Goal: Information Seeking & Learning: Check status

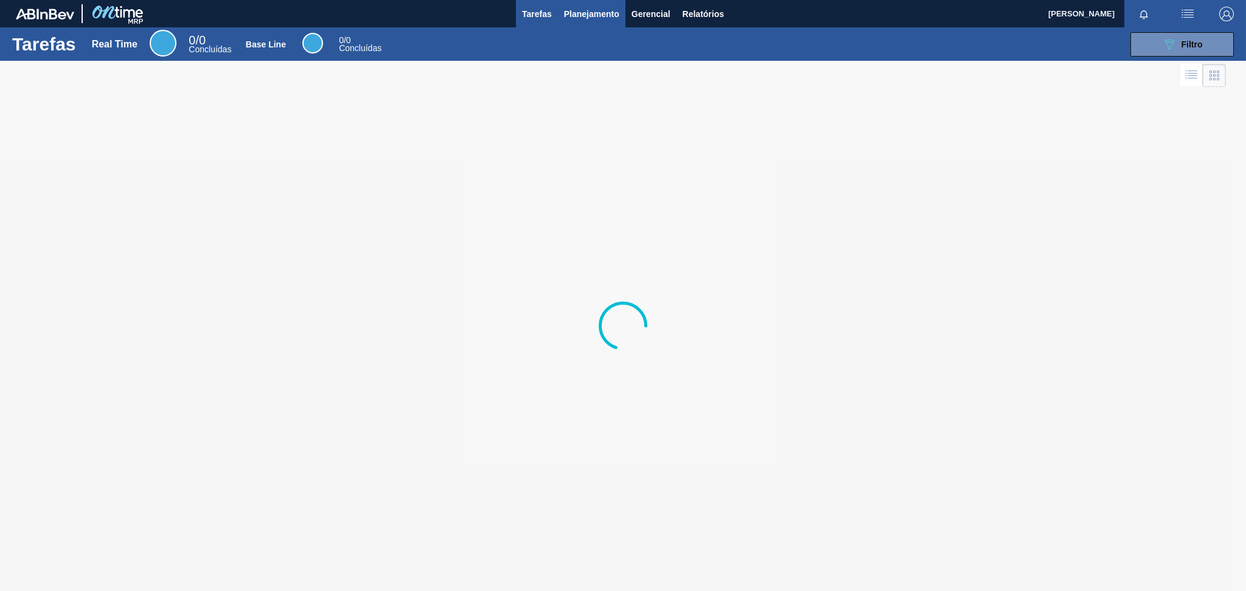
click at [576, 17] on span "Planejamento" at bounding box center [591, 14] width 55 height 15
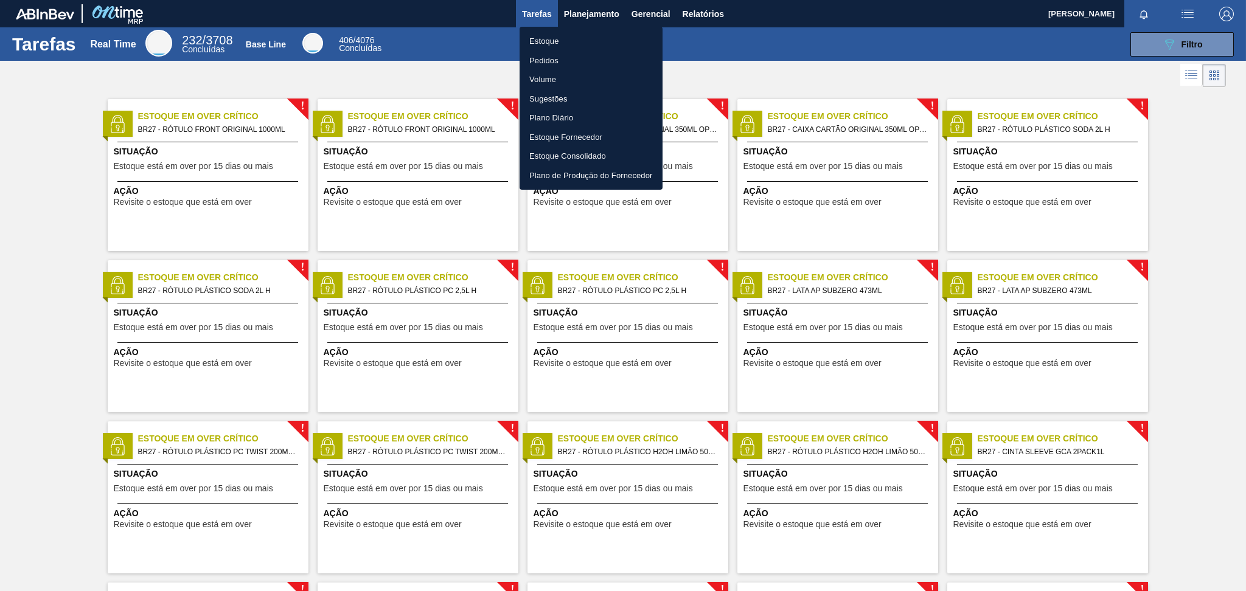
click at [562, 55] on li "Pedidos" at bounding box center [591, 60] width 143 height 19
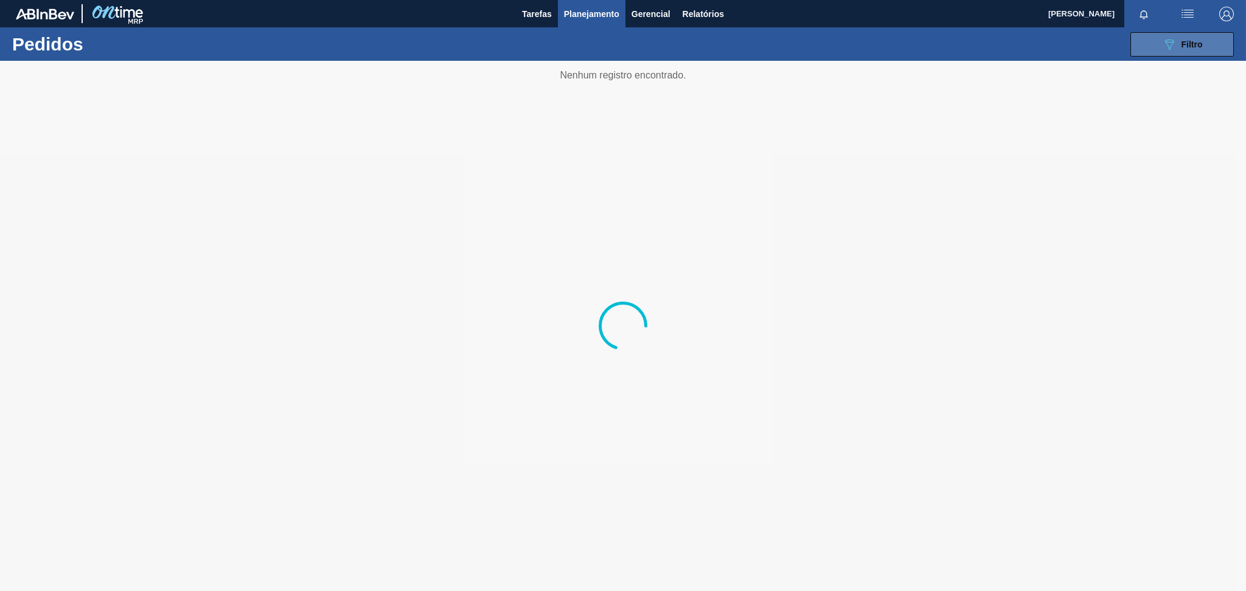
click at [1129, 47] on div "089F7B8B-B2A5-4AFE-B5C0-19BA573D28AC Filtro Código Pedido Portal Códido PO SAP …" at bounding box center [718, 44] width 1044 height 37
click at [595, 29] on div "089F7B8B-B2A5-4AFE-B5C0-19BA573D28AC Filtro Código Pedido Portal Códido PO SAP …" at bounding box center [718, 44] width 1044 height 37
click at [599, 19] on span "Planejamento" at bounding box center [591, 14] width 55 height 15
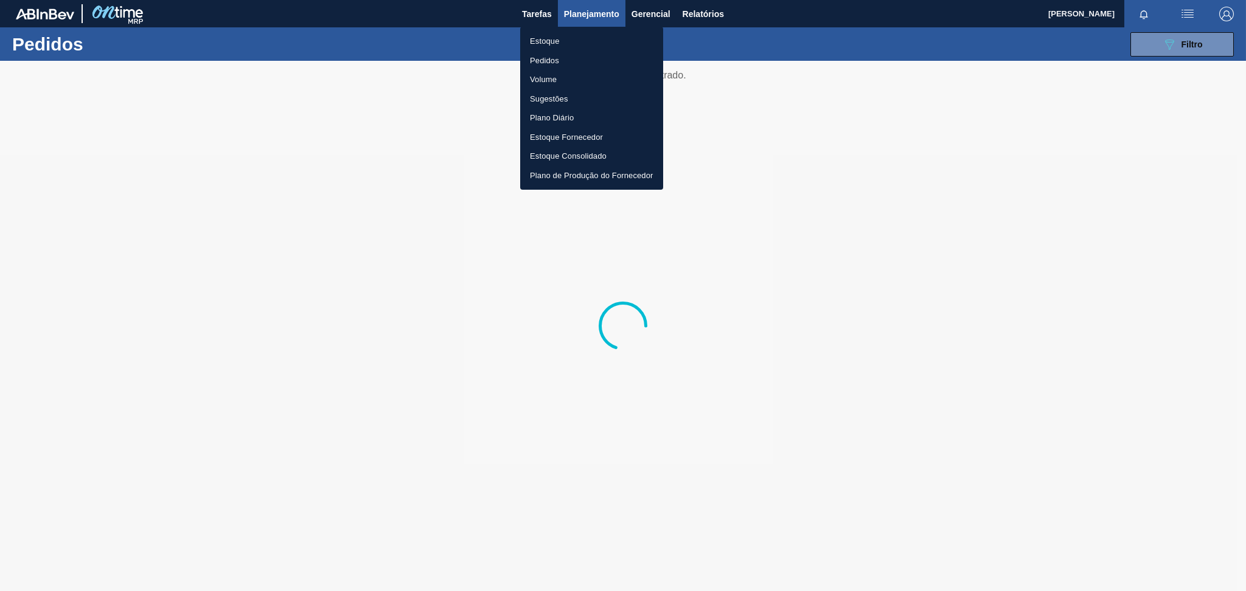
click at [597, 46] on li "Estoque" at bounding box center [591, 41] width 143 height 19
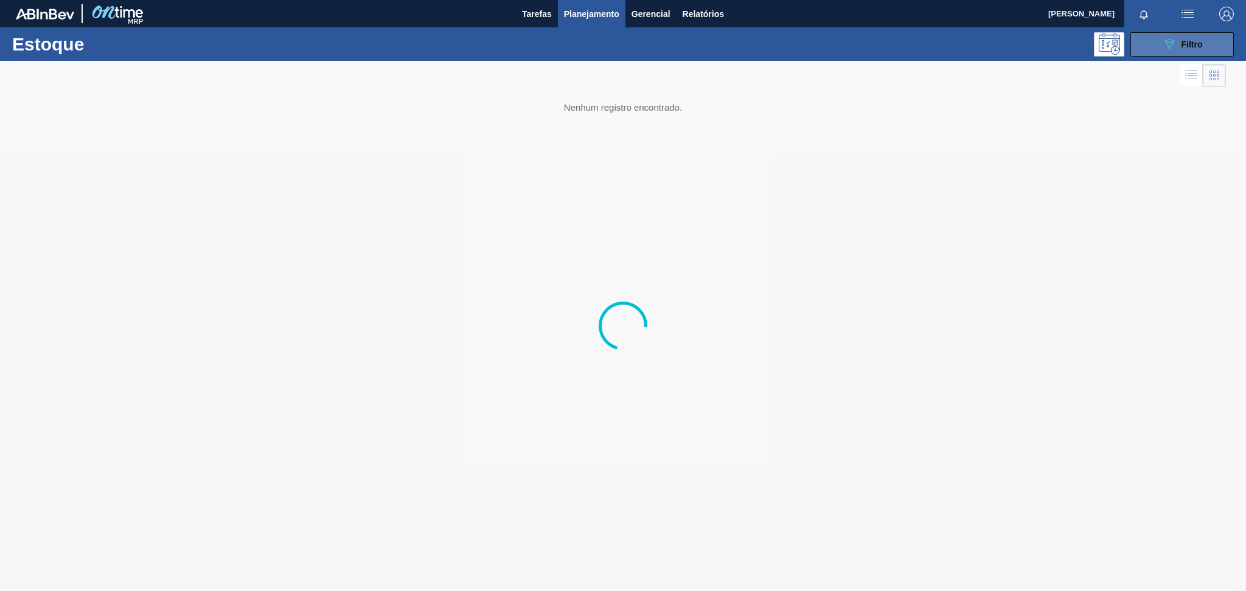
click at [1184, 35] on button "089F7B8B-B2A5-4AFE-B5C0-19BA573D28AC Filtro" at bounding box center [1182, 44] width 103 height 24
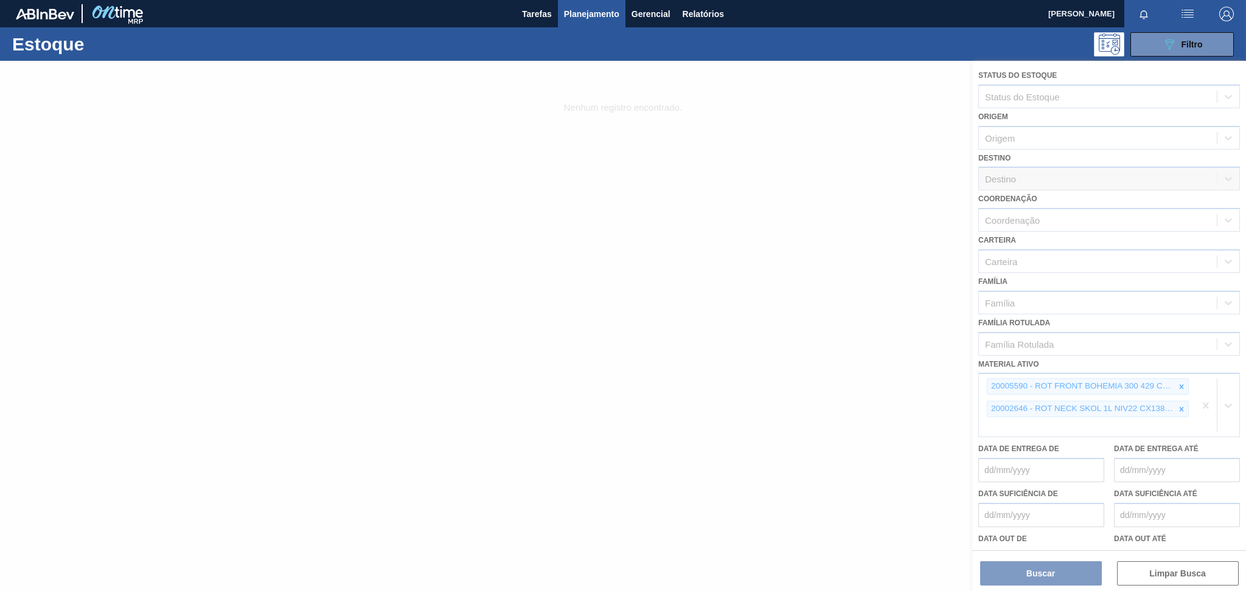
click at [1172, 380] on div at bounding box center [623, 326] width 1246 height 531
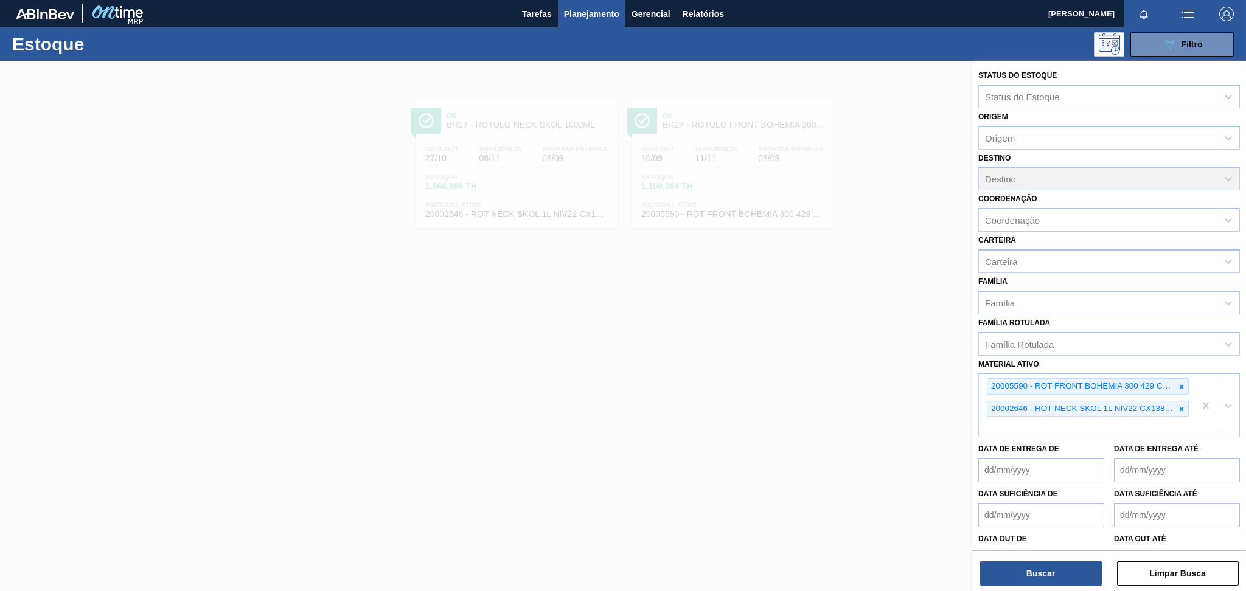
click at [1185, 384] on div at bounding box center [1181, 386] width 13 height 15
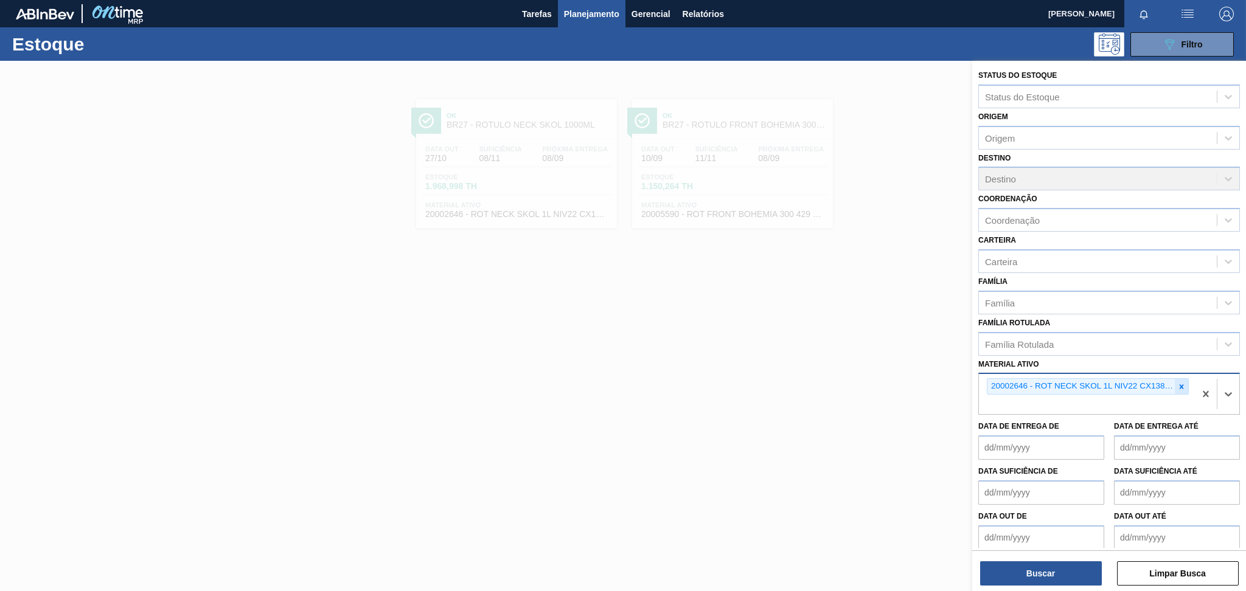
click at [1183, 383] on icon at bounding box center [1181, 387] width 9 height 9
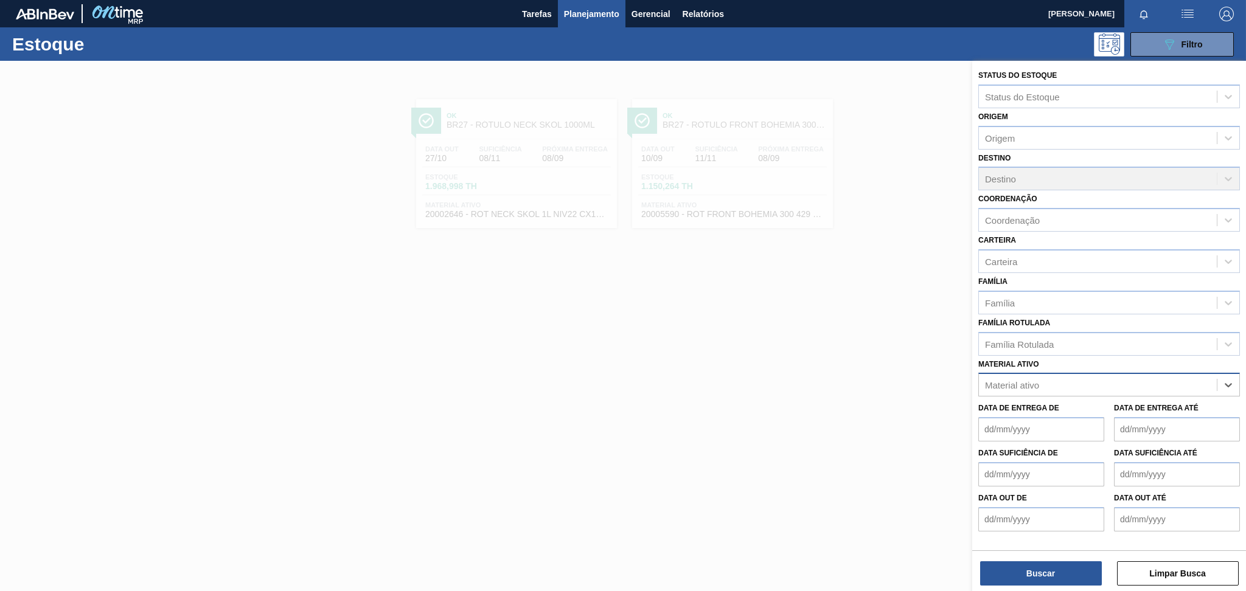
paste ativo "30003516"
type ativo "30003516"
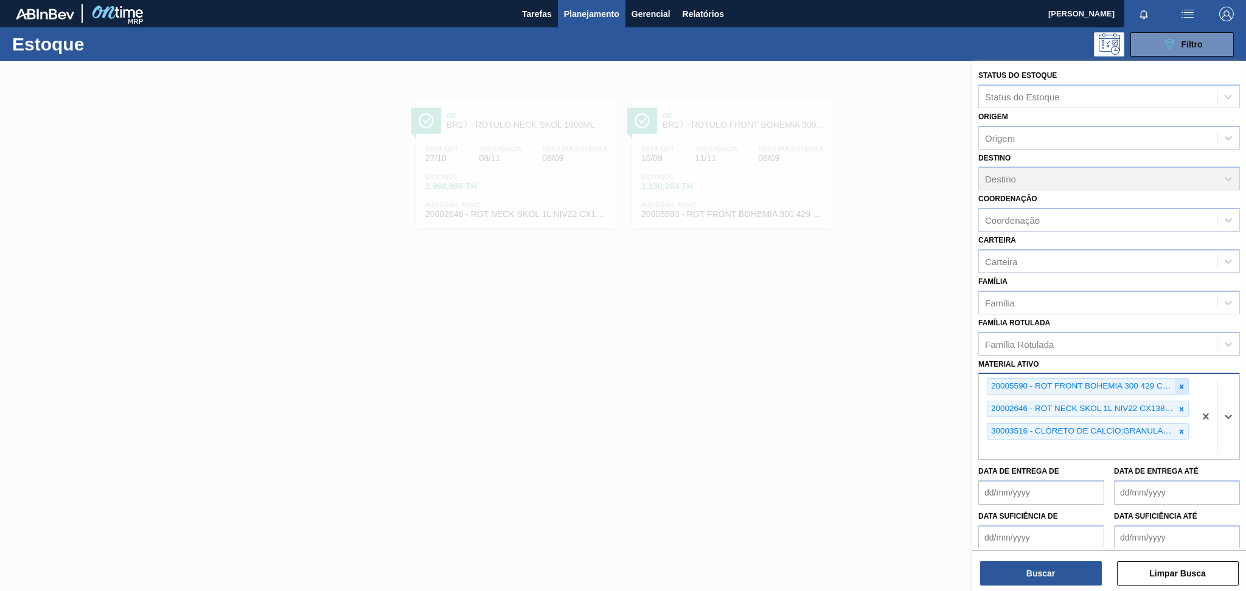
click at [1177, 384] on icon at bounding box center [1181, 387] width 9 height 9
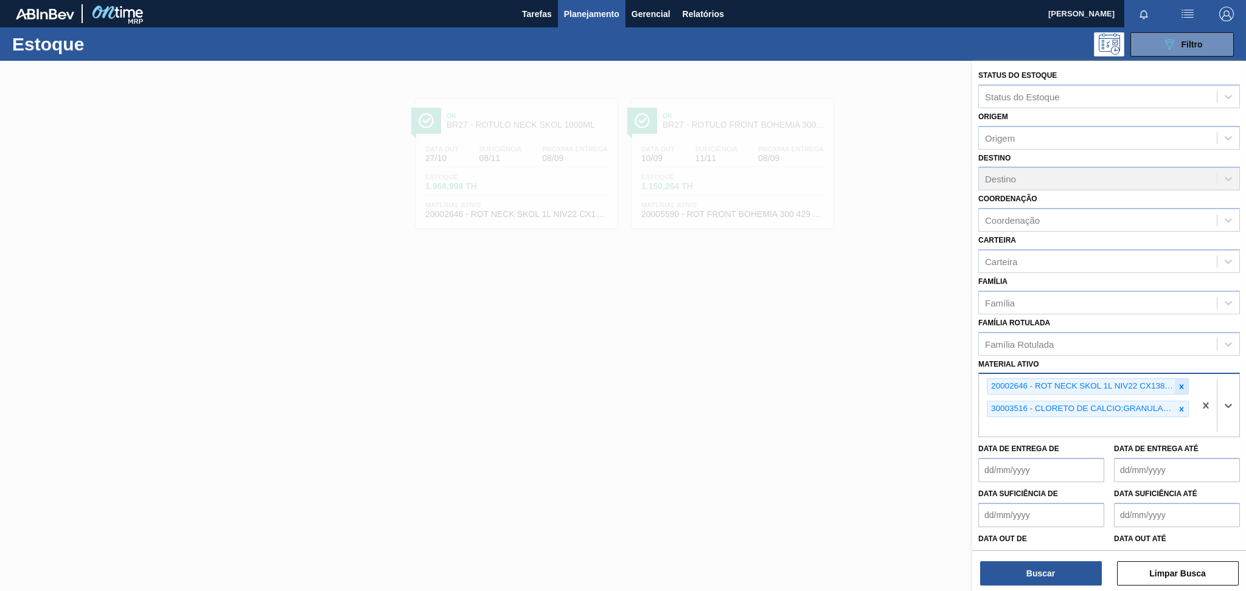
click at [1180, 385] on icon at bounding box center [1182, 387] width 4 height 4
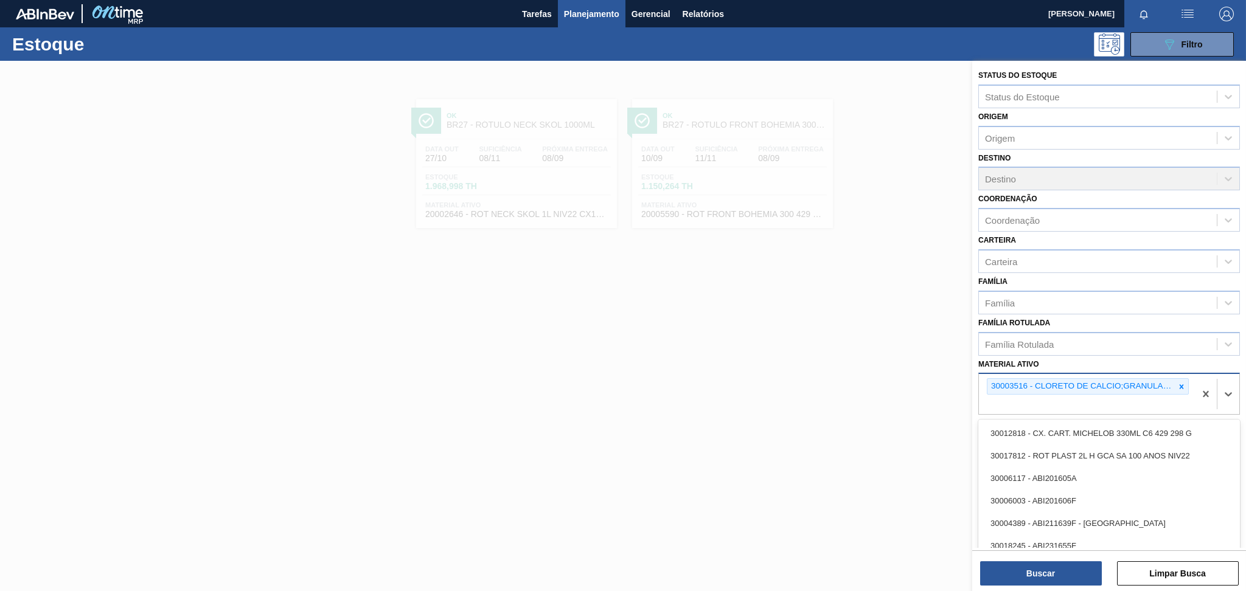
click at [1075, 401] on div "30003516 - CLORETO DE CALCIO;GRANULADO;75%" at bounding box center [1087, 394] width 216 height 40
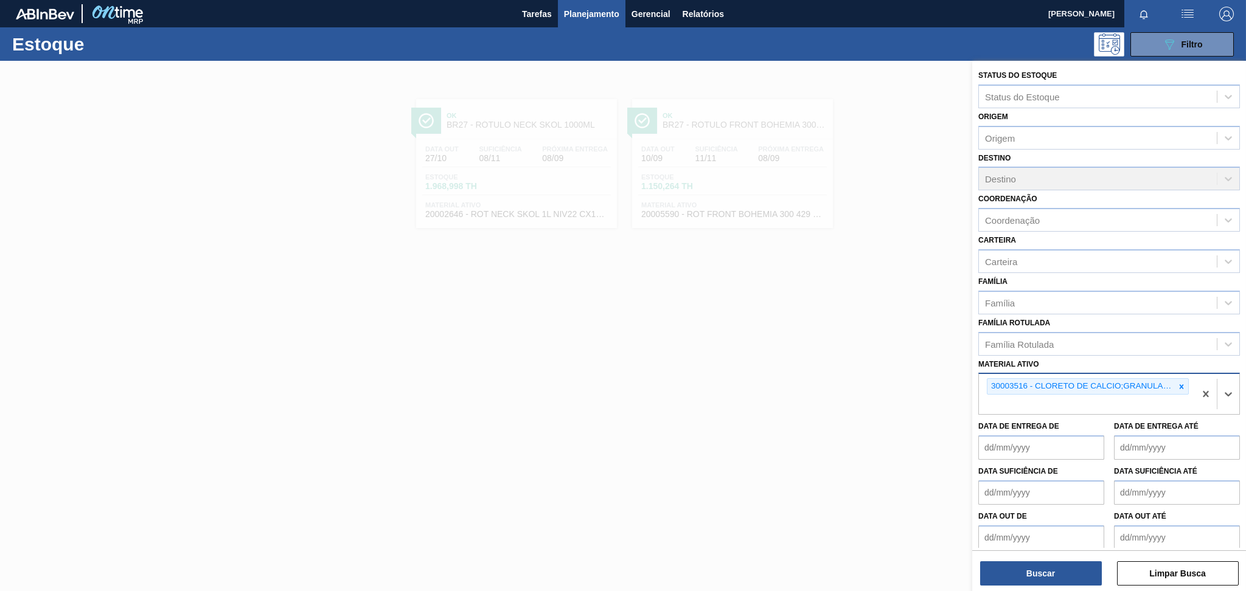
paste ativo "30031289"
type ativo "30031289"
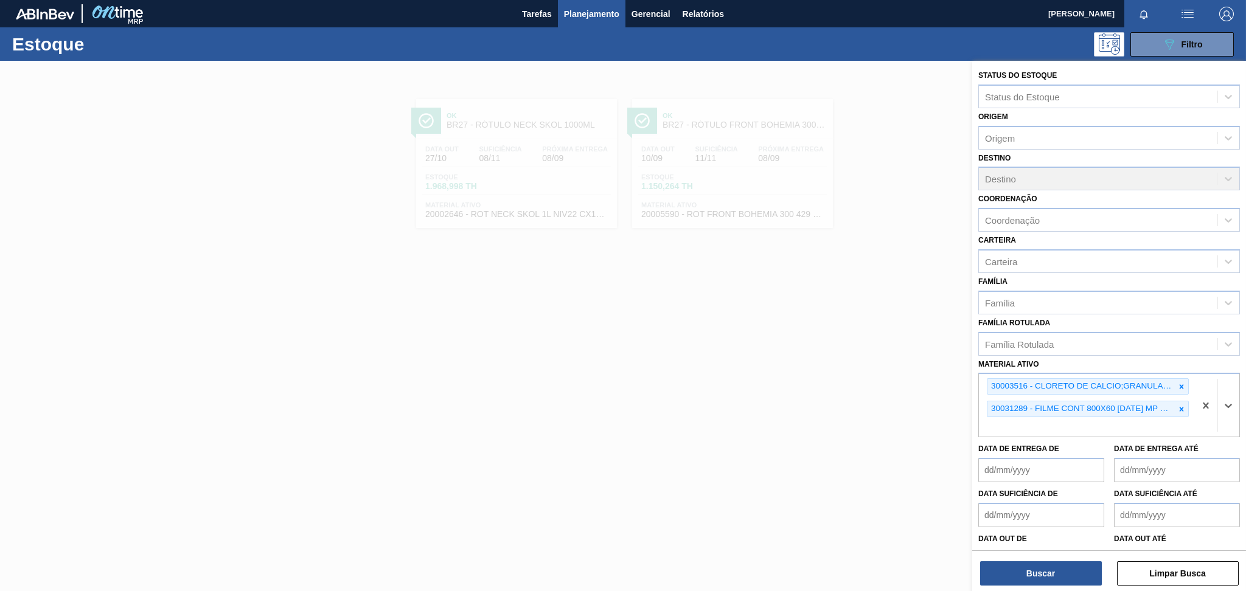
paste ativo "30003014"
type ativo "30003014"
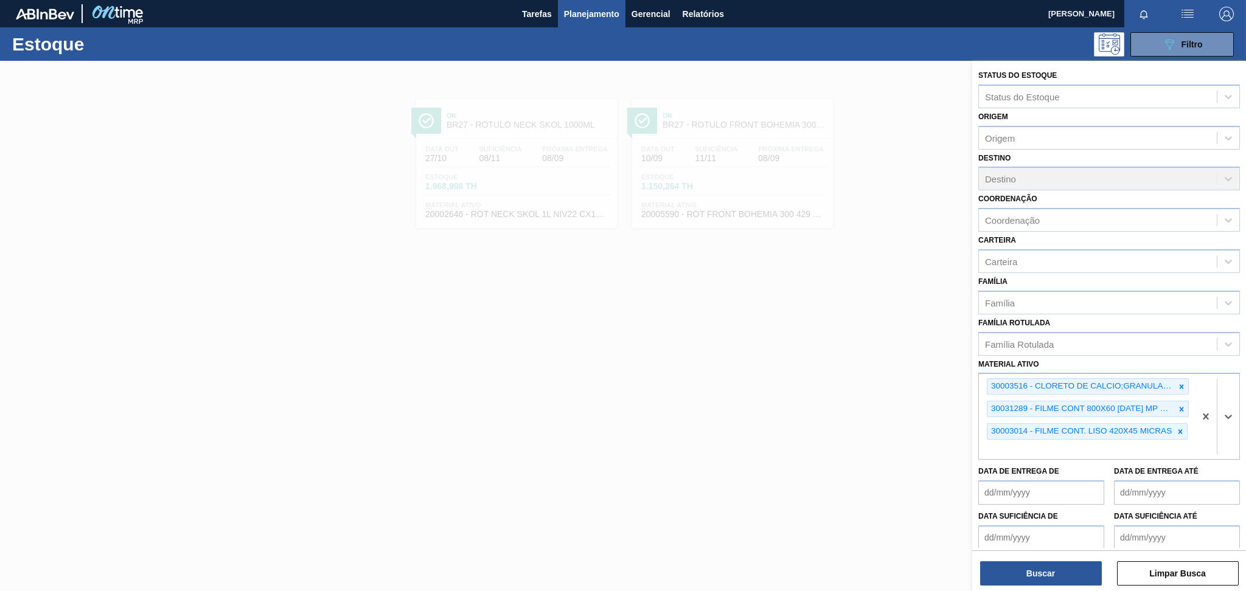
paste ativo "30008614"
type ativo "30008614"
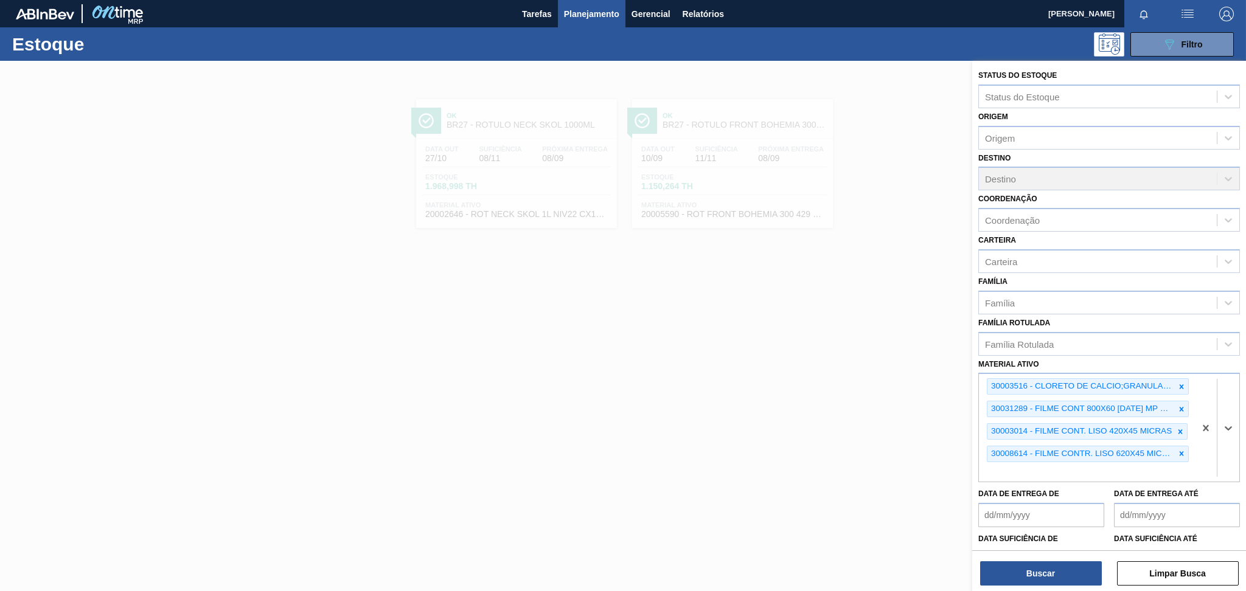
paste ativo "30002293"
type ativo "30002293"
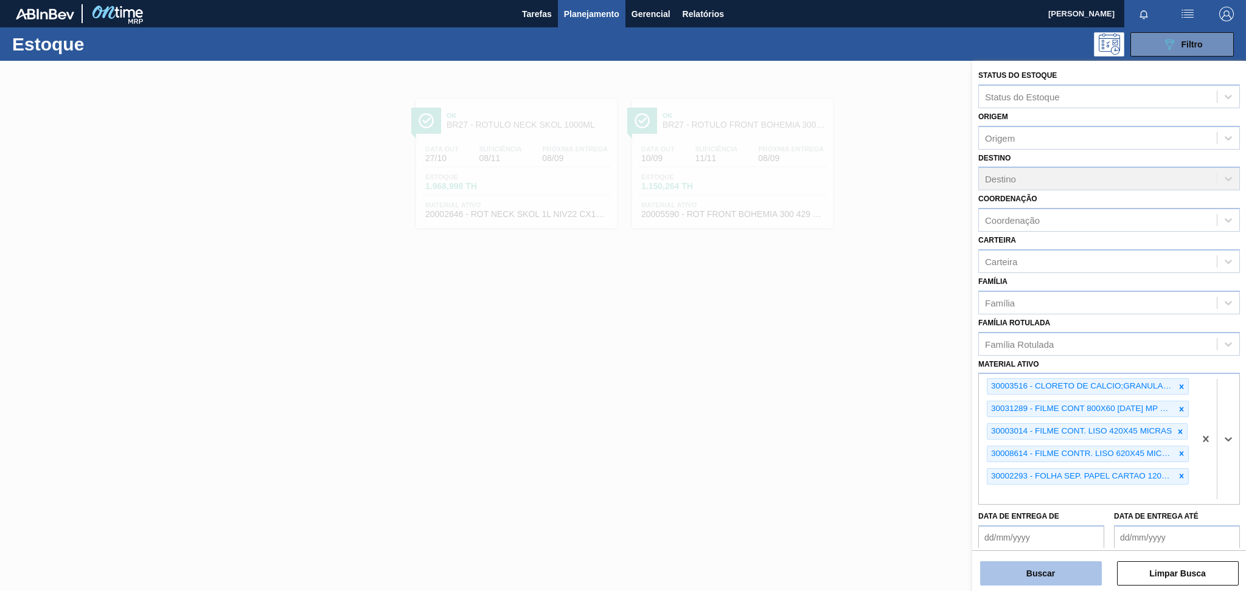
click at [1054, 573] on button "Buscar" at bounding box center [1041, 574] width 122 height 24
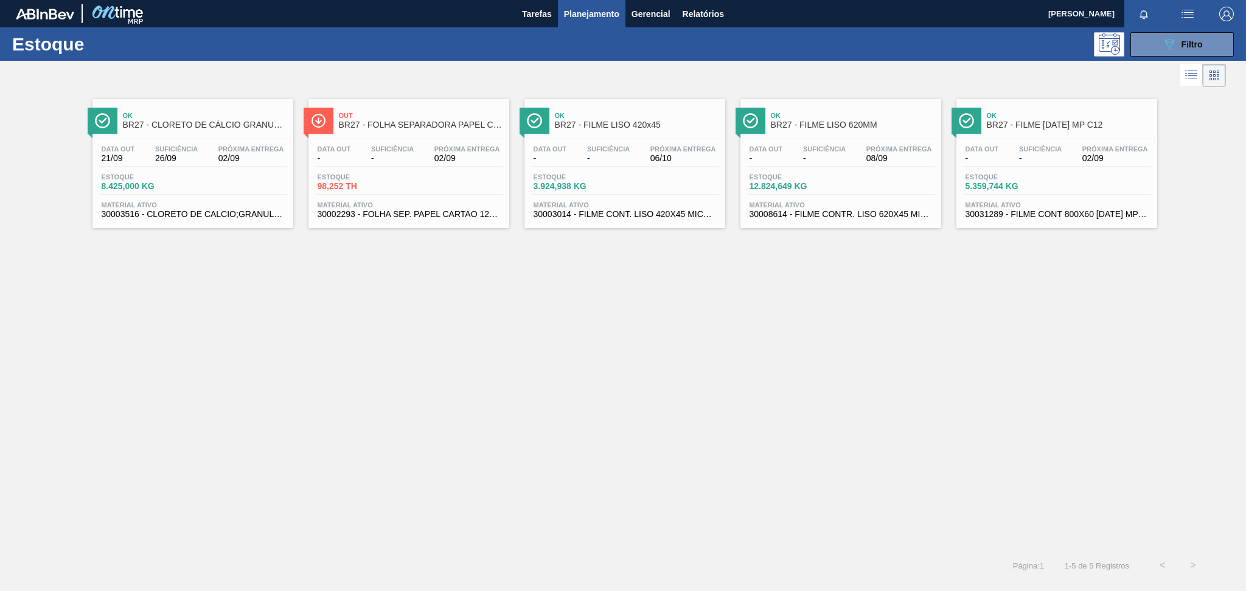
click at [221, 199] on div "Data [DATE] Suficiência 26/09 Próxima Entrega 02/09 Estoque 8.425,000 KG Materi…" at bounding box center [192, 180] width 201 height 83
click at [435, 152] on span "Próxima Entrega" at bounding box center [467, 148] width 66 height 7
click at [1084, 184] on div "Estoque 5.359,744 KG" at bounding box center [1057, 184] width 189 height 22
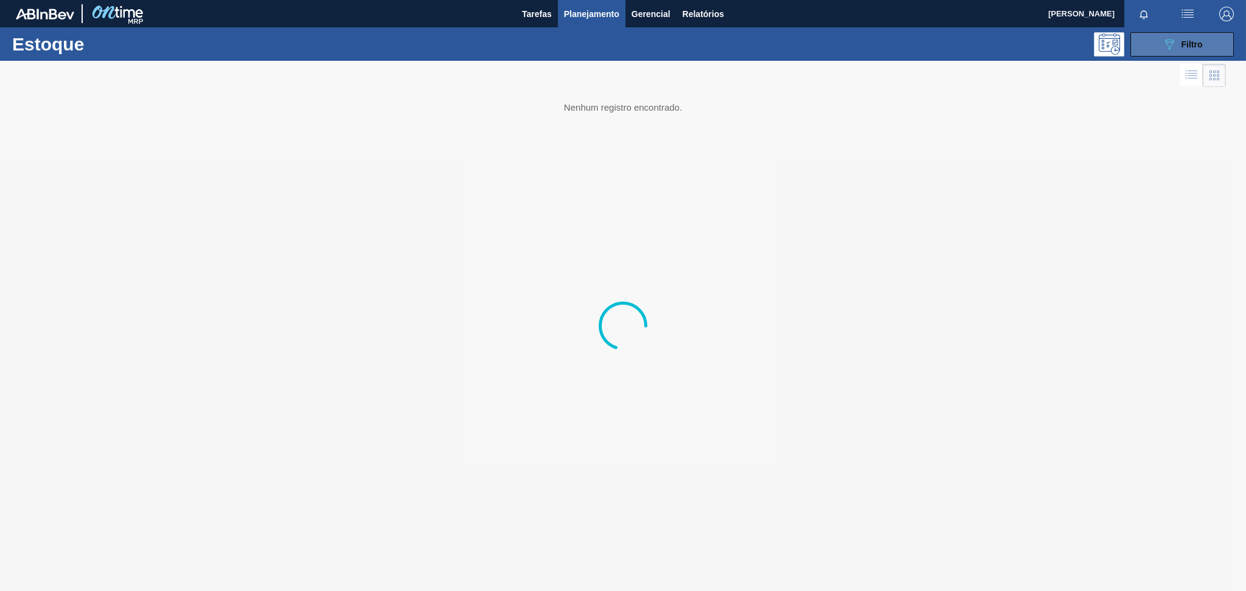
click at [1188, 41] on span "Filtro" at bounding box center [1192, 45] width 21 height 10
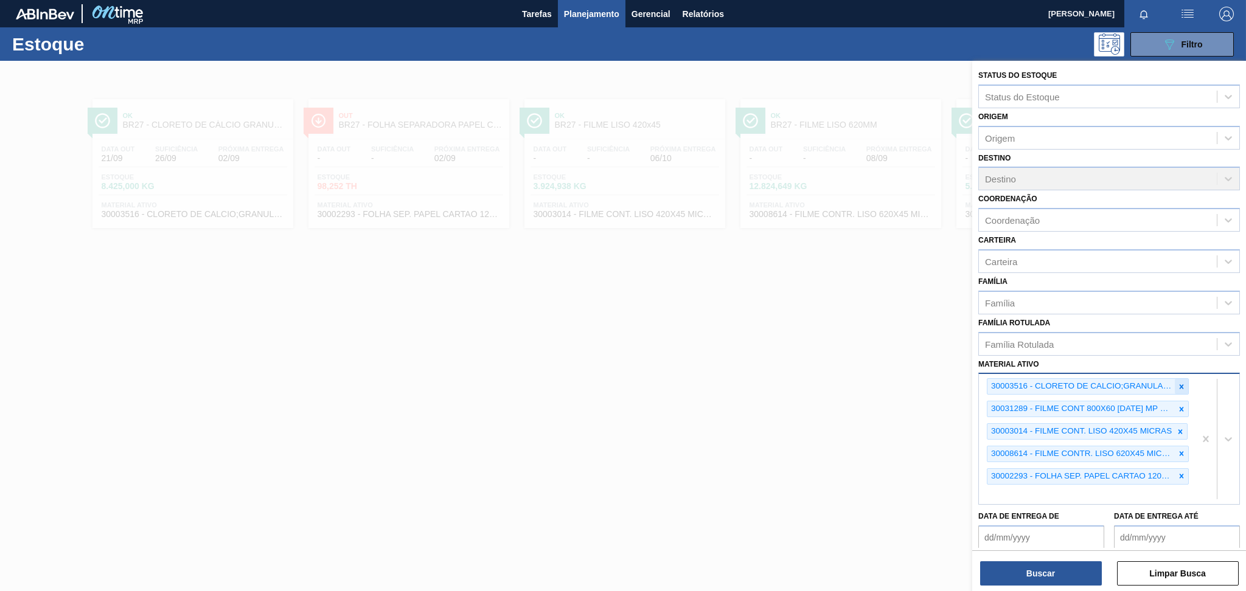
click at [1182, 383] on icon at bounding box center [1181, 387] width 9 height 9
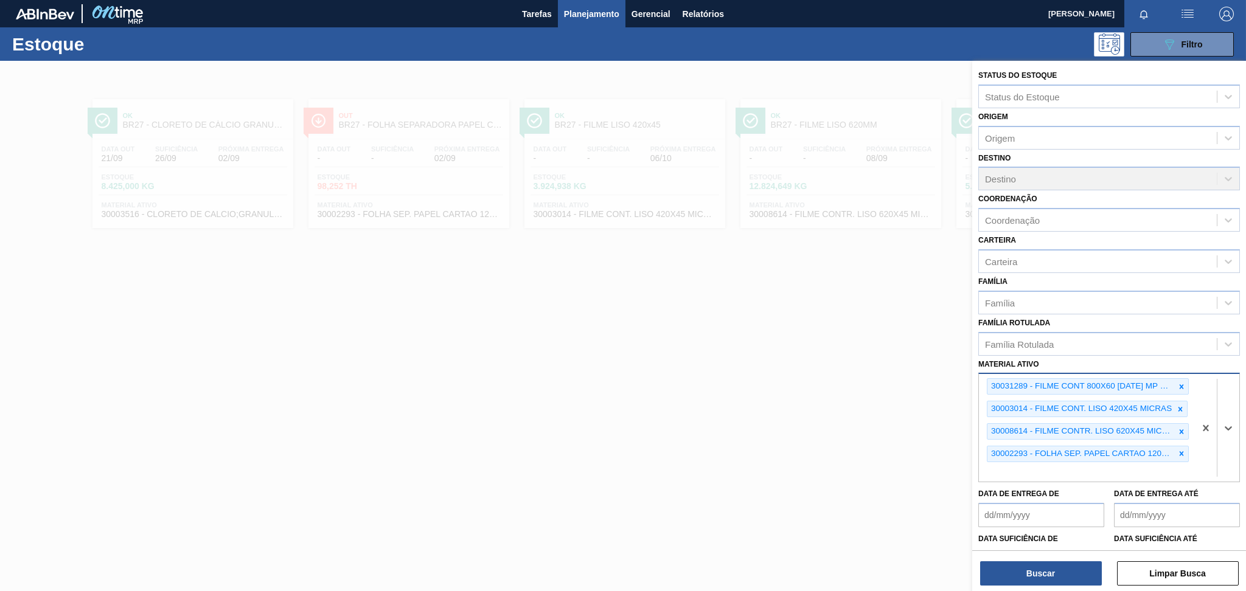
click at [1182, 383] on icon at bounding box center [1181, 387] width 9 height 9
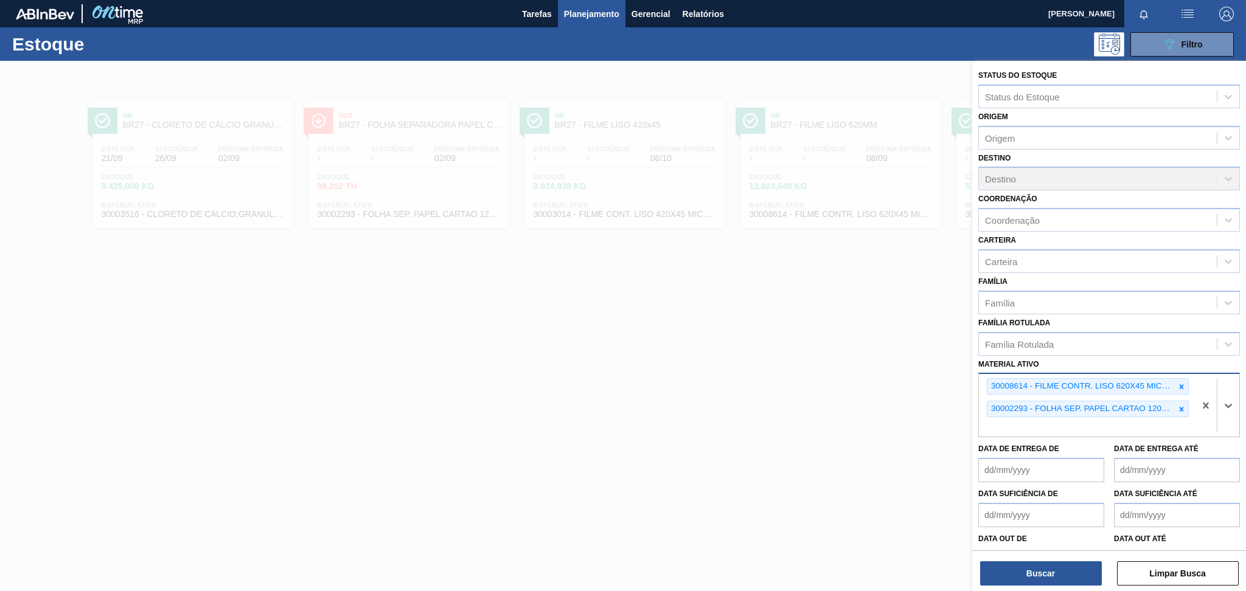
click at [1182, 383] on icon at bounding box center [1181, 387] width 9 height 9
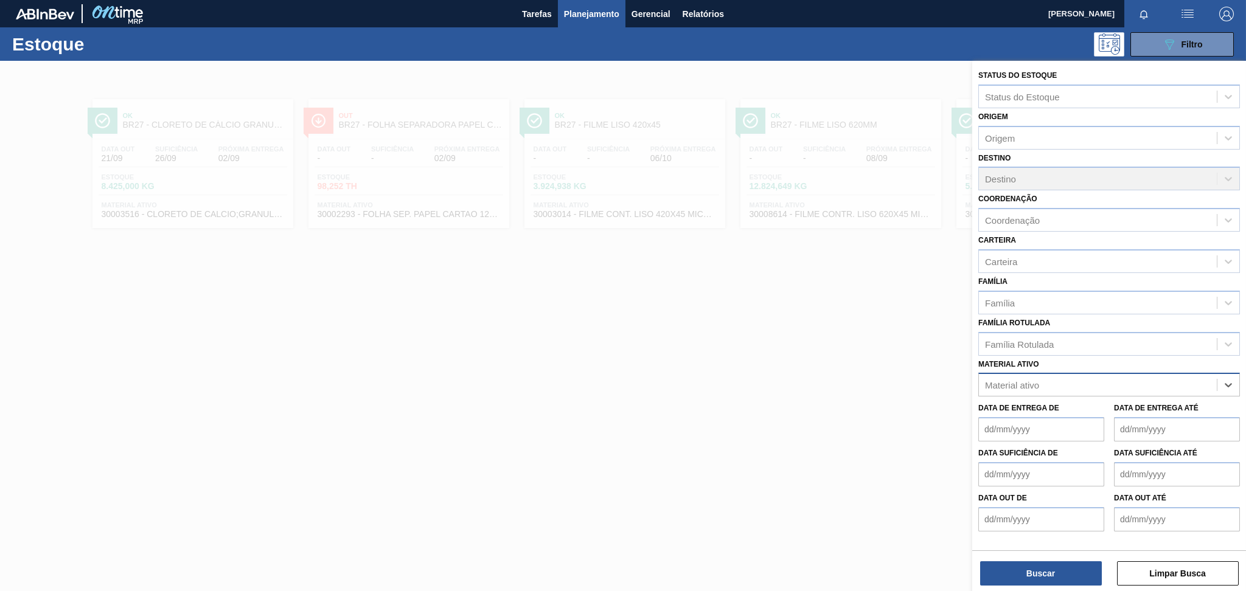
click at [1182, 378] on div "Material ativo" at bounding box center [1098, 386] width 238 height 18
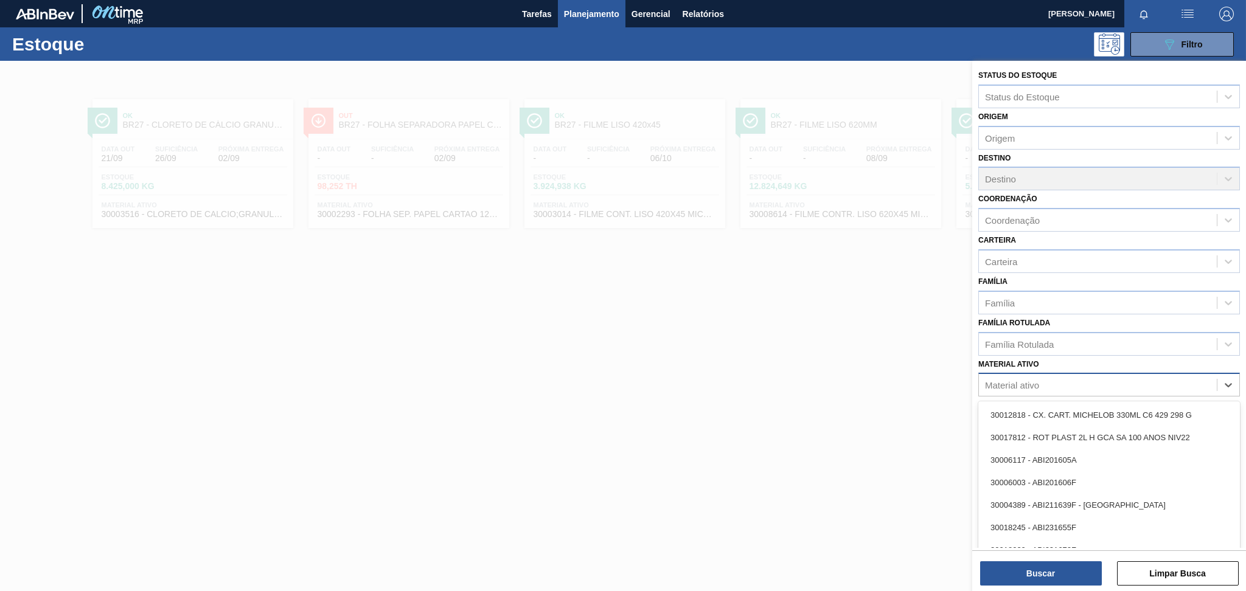
paste ativo "30003806"
type ativo "30003806"
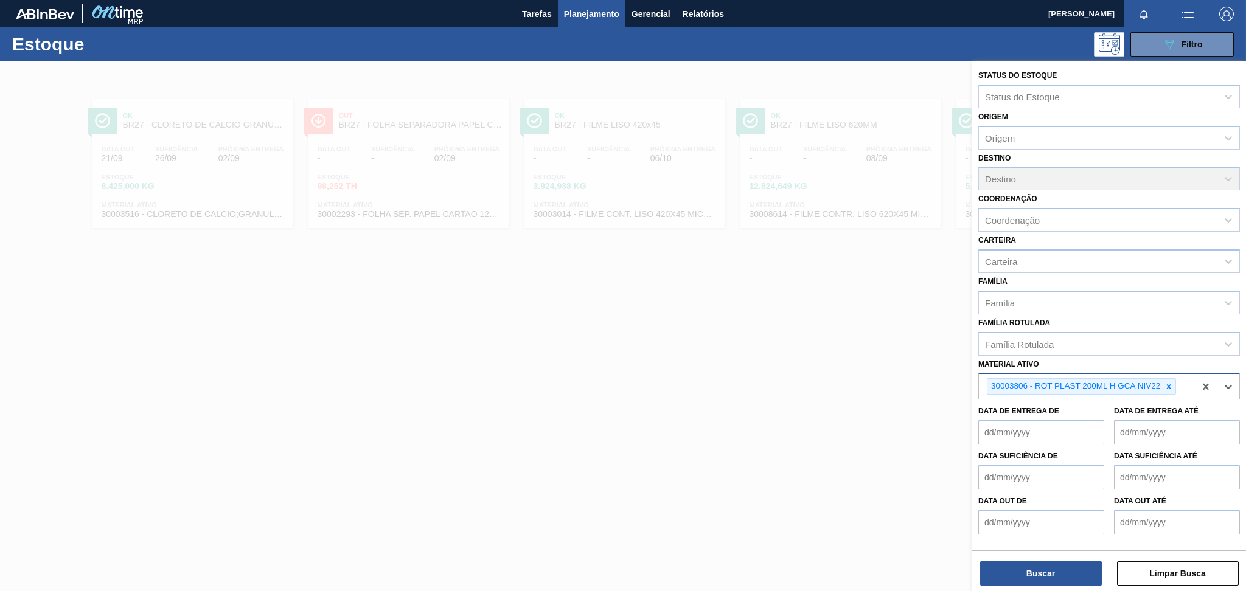
paste ativo "30017800"
type ativo "30017800"
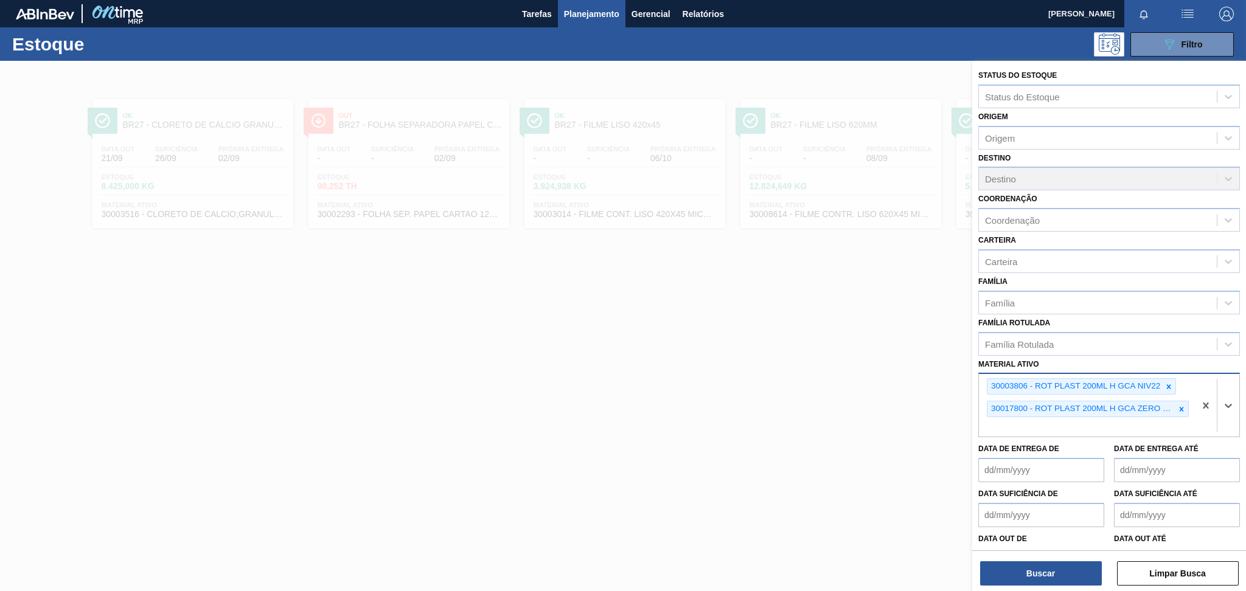
paste ativo "30030372"
type ativo "30030372"
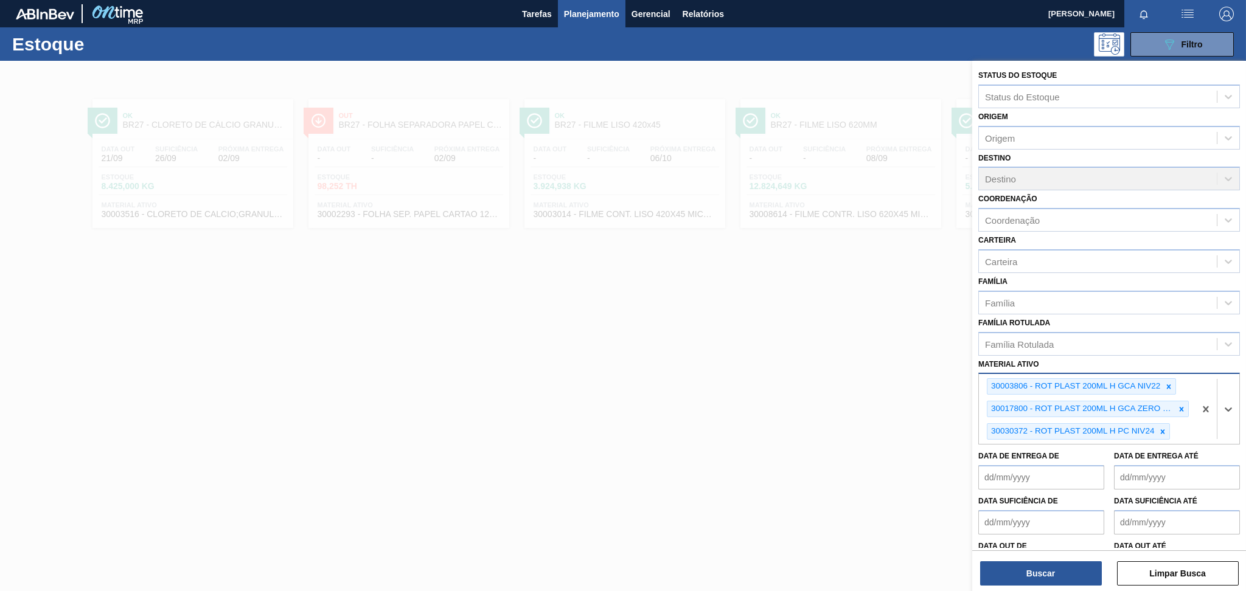
paste ativo "30030380"
type ativo "30030380"
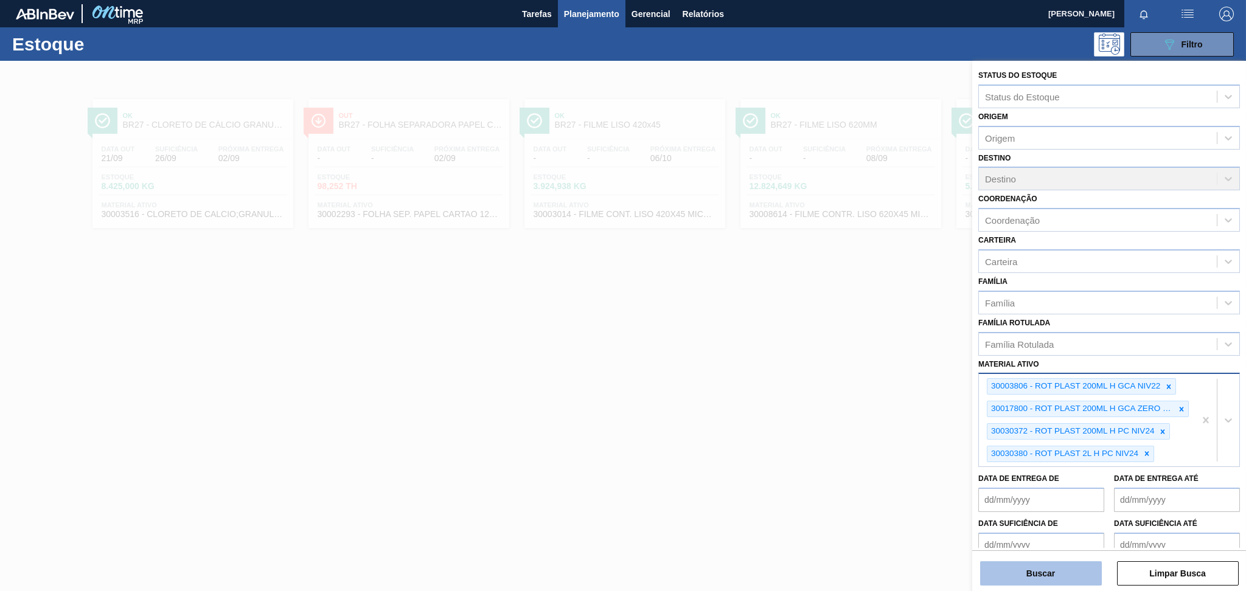
click at [1073, 579] on button "Buscar" at bounding box center [1041, 574] width 122 height 24
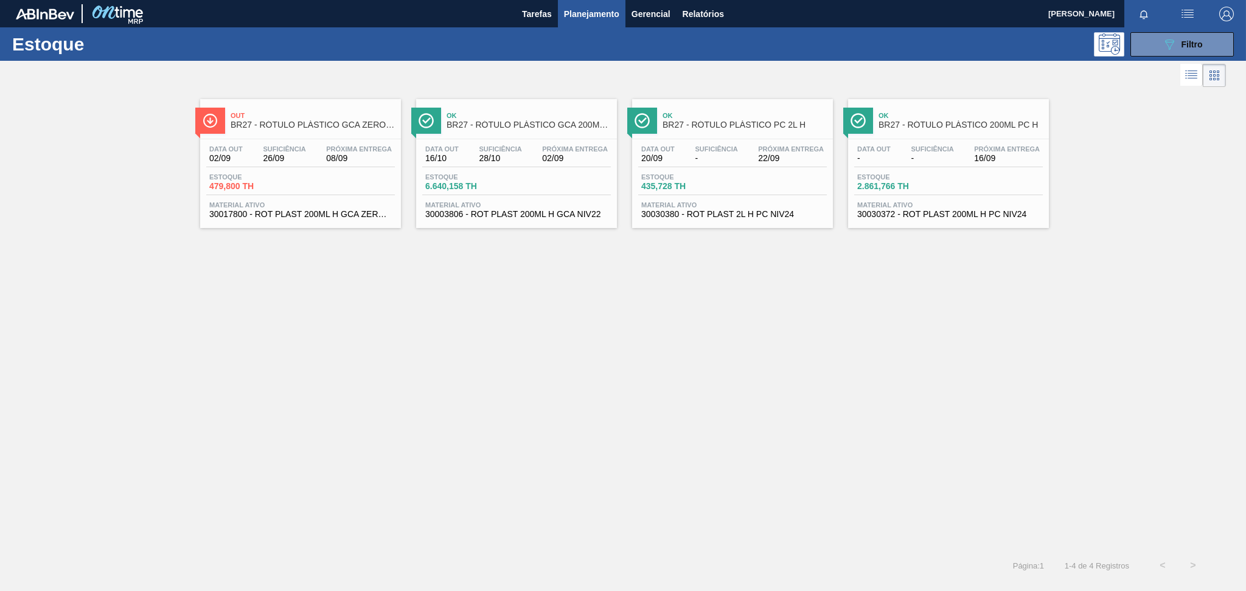
click at [383, 170] on div "Data [DATE] Suficiência 26/09 Próxima Entrega 08/09 Estoque 479,800 TH Material…" at bounding box center [300, 180] width 201 height 83
click at [539, 150] on div "Próxima Entrega 02/09" at bounding box center [575, 154] width 72 height 18
click at [984, 147] on span "Próxima Entrega" at bounding box center [1007, 148] width 66 height 7
click at [1164, 35] on button "089F7B8B-B2A5-4AFE-B5C0-19BA573D28AC Filtro" at bounding box center [1182, 44] width 103 height 24
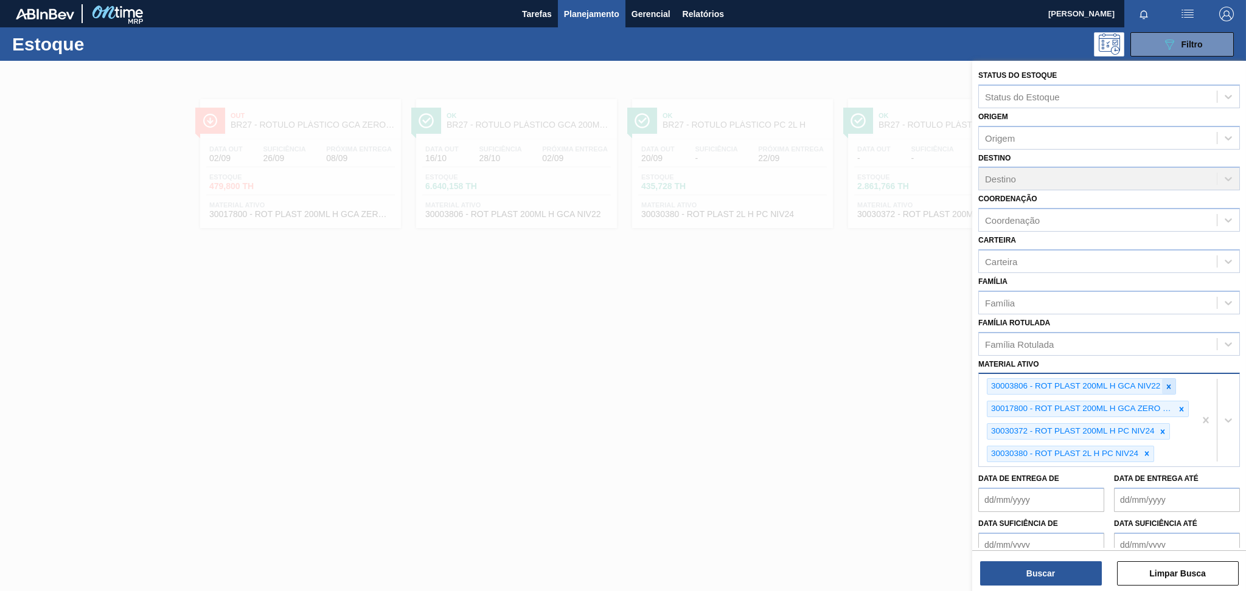
click at [1169, 386] on icon at bounding box center [1169, 387] width 9 height 9
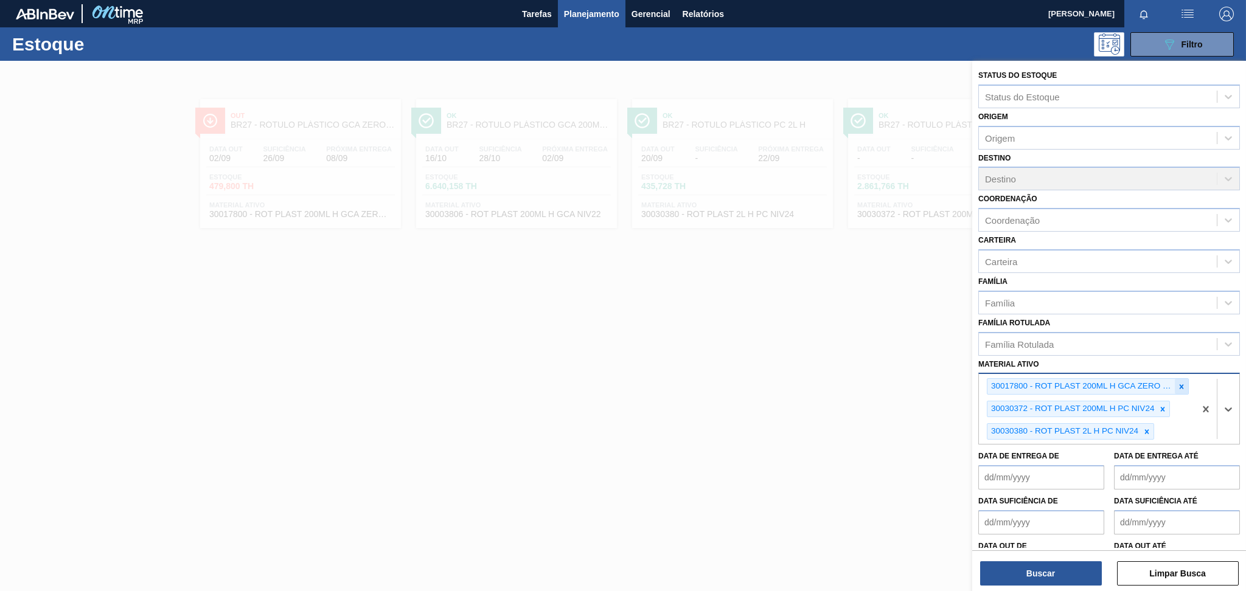
click at [1180, 383] on icon at bounding box center [1181, 387] width 9 height 9
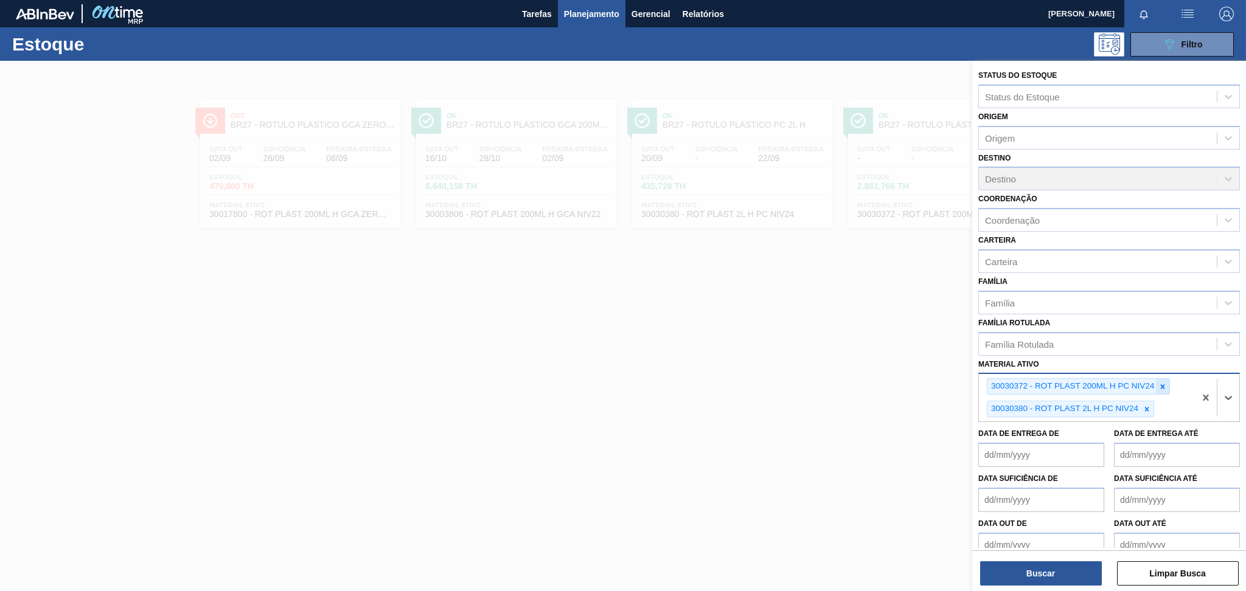
click at [1163, 383] on icon at bounding box center [1162, 387] width 9 height 9
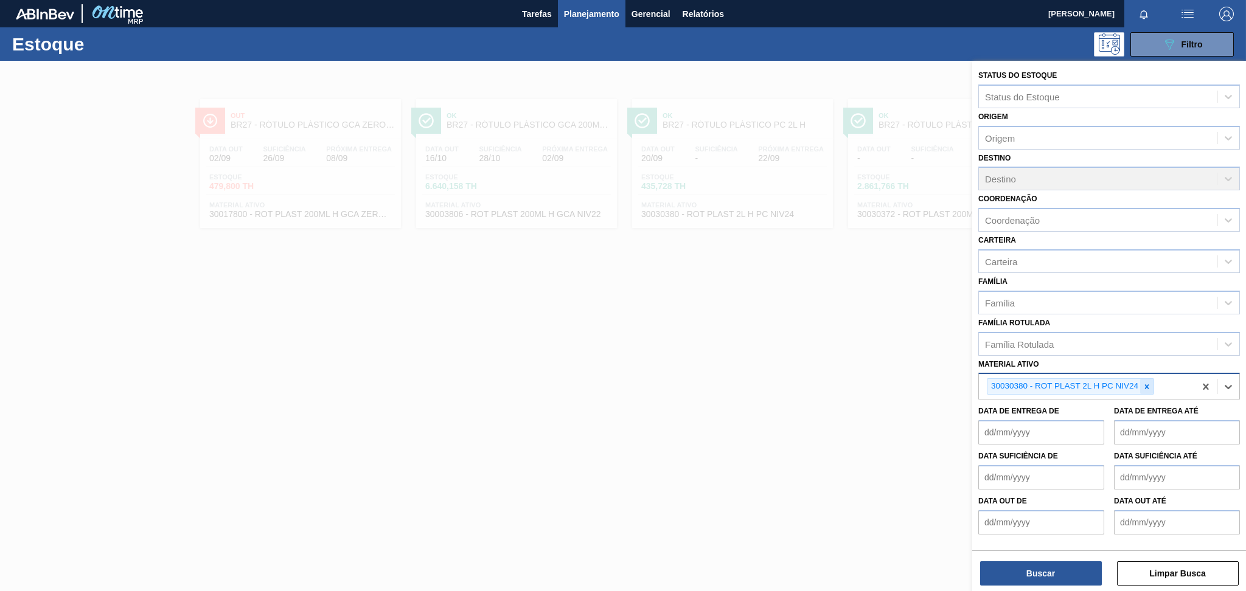
click at [1144, 383] on icon at bounding box center [1147, 387] width 9 height 9
paste ativo "30030680"
type ativo "30030680"
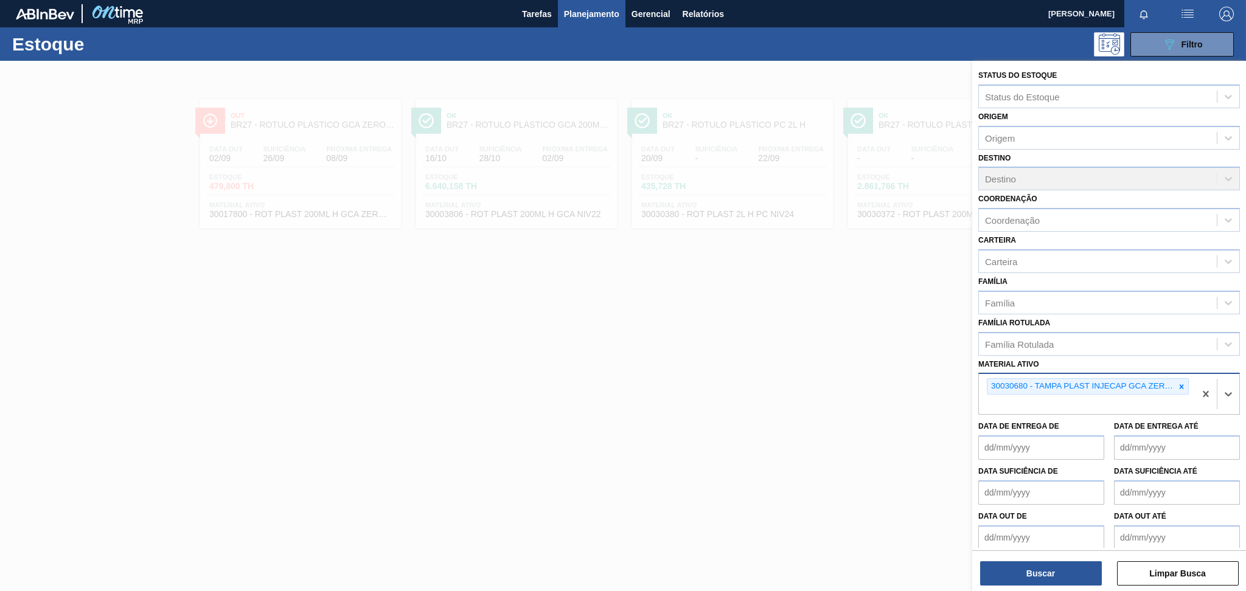
paste ativo "30030646"
type ativo "30030646"
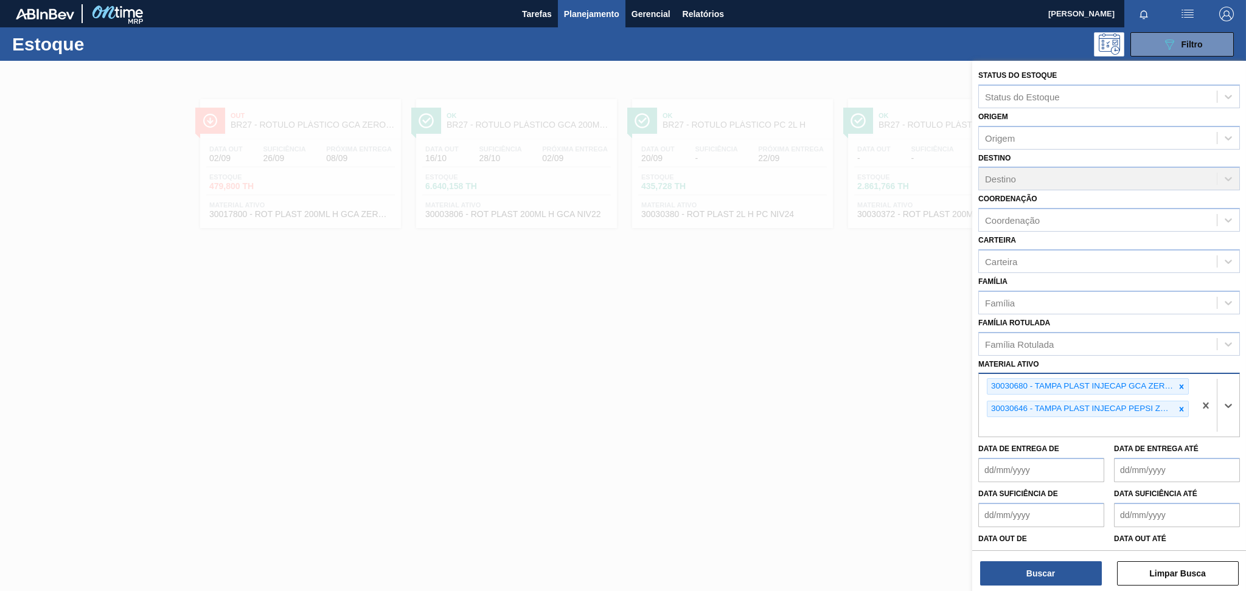
drag, startPoint x: 999, startPoint y: 565, endPoint x: 997, endPoint y: 557, distance: 8.3
click at [997, 559] on div "Buscar Limpar Busca" at bounding box center [1109, 568] width 274 height 34
click at [1006, 573] on button "Buscar" at bounding box center [1041, 574] width 122 height 24
